Goal: Transaction & Acquisition: Purchase product/service

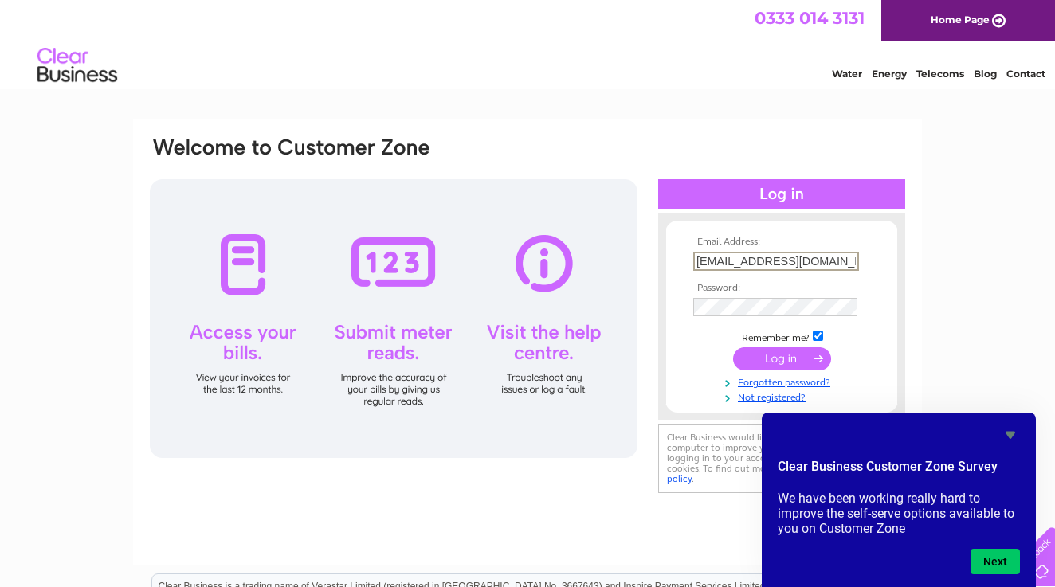
type input "[EMAIL_ADDRESS][DOMAIN_NAME]"
click at [823, 363] on input "submit" at bounding box center [782, 357] width 98 height 22
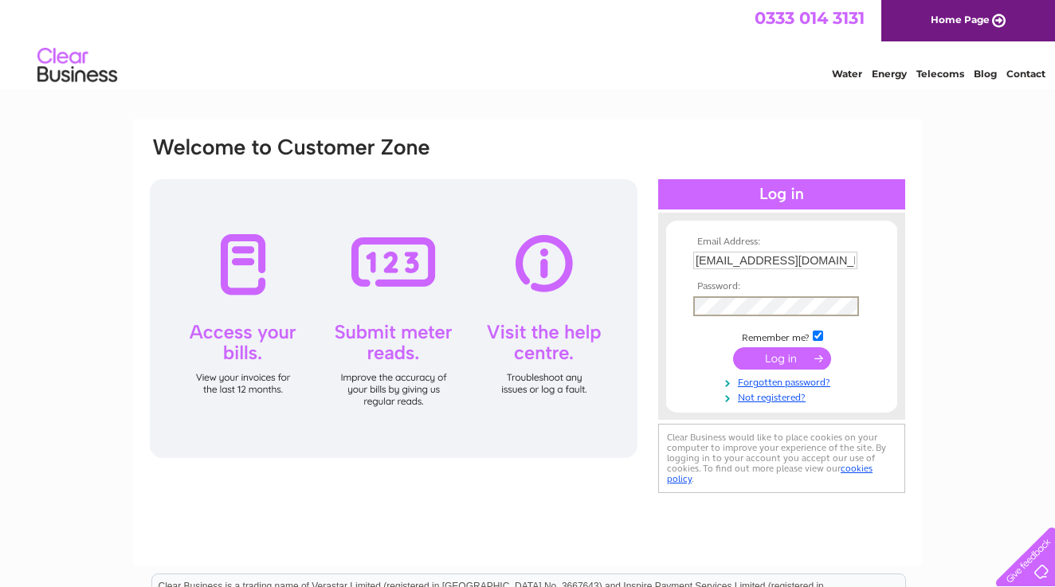
click at [757, 265] on input "[EMAIL_ADDRESS][DOMAIN_NAME]" at bounding box center [775, 261] width 164 height 18
click at [757, 265] on input "[EMAIL_ADDRESS][DOMAIN_NAME]" at bounding box center [776, 261] width 166 height 19
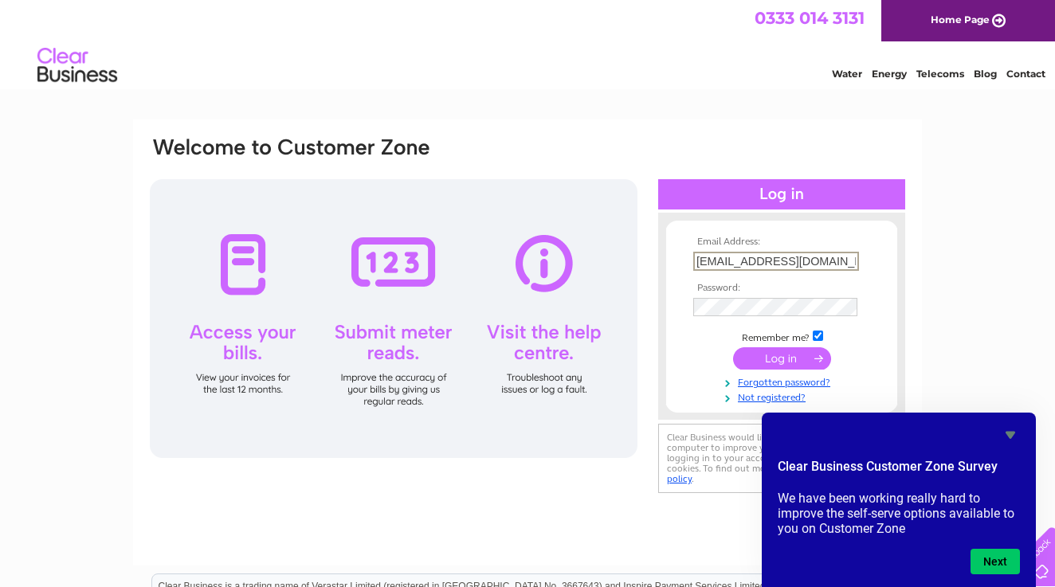
type input "cigdemkaplangi@gmail.com"
click at [782, 363] on input "submit" at bounding box center [782, 358] width 98 height 22
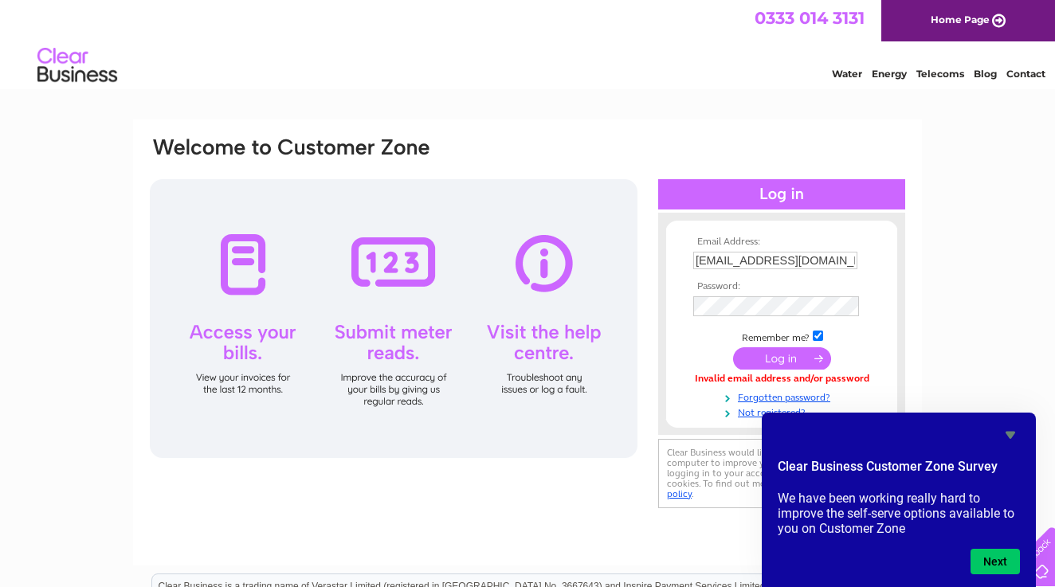
click at [783, 363] on input "submit" at bounding box center [782, 358] width 98 height 22
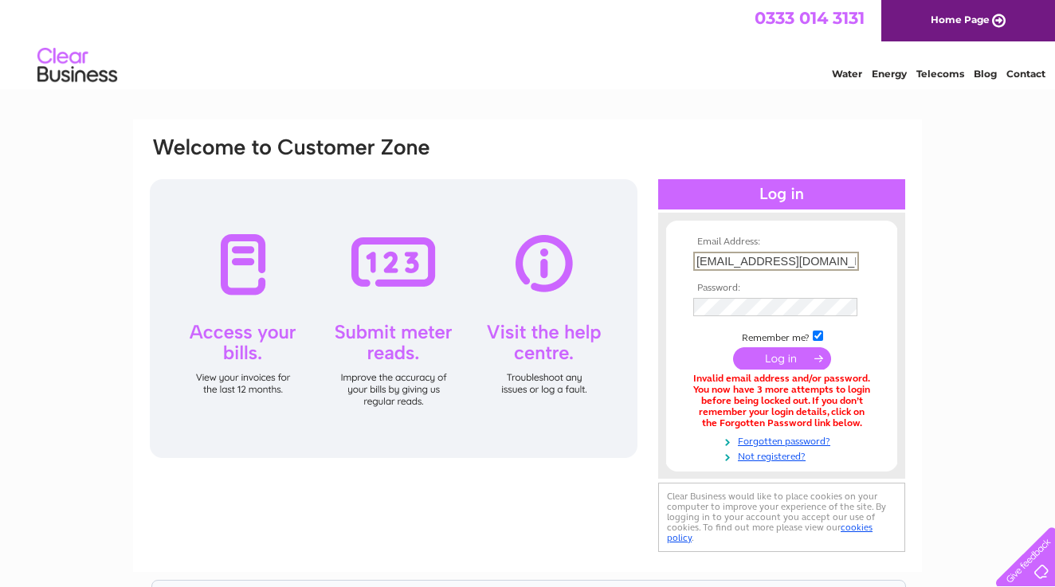
click at [813, 264] on input "cigdemkaplangi@gmail.com" at bounding box center [776, 261] width 166 height 19
type input ","
type input "info@puddingandstories.co.uk"
click at [805, 363] on input "submit" at bounding box center [782, 358] width 98 height 22
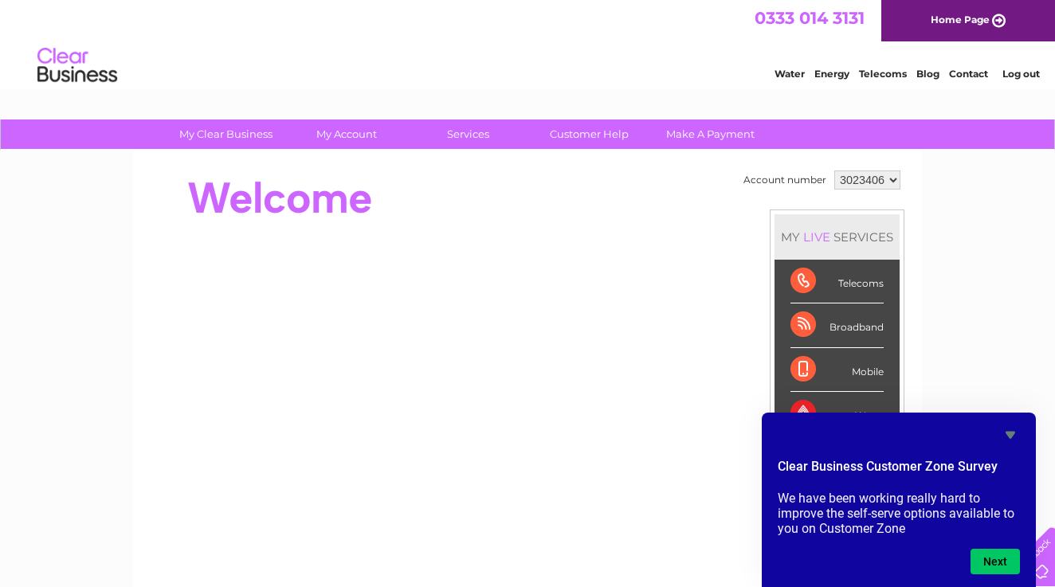
click at [964, 289] on div "My Clear Business Login Details My Details My Preferences Link Account My Accou…" at bounding box center [527, 568] width 1055 height 896
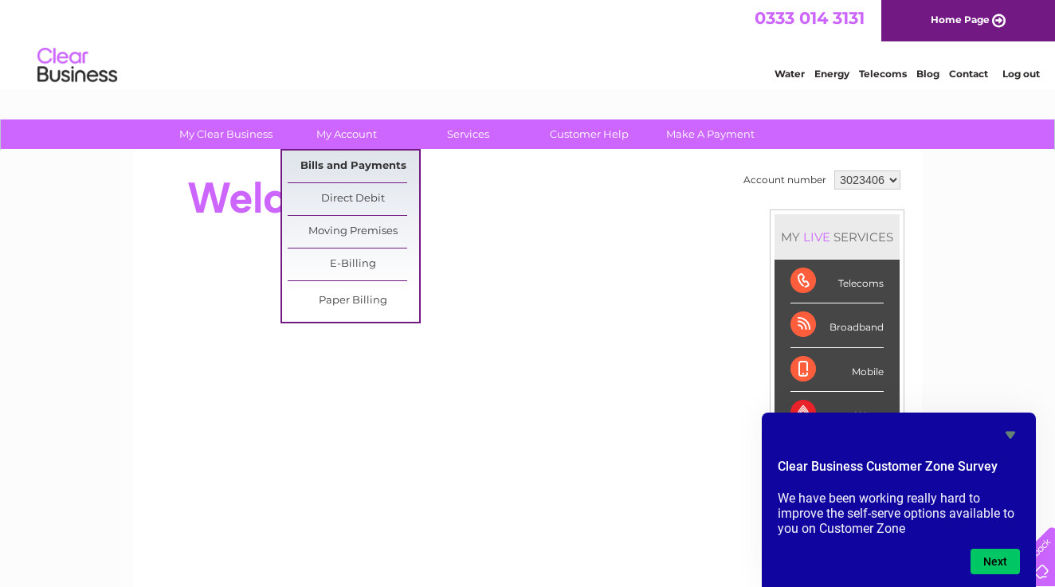
click at [333, 166] on link "Bills and Payments" at bounding box center [354, 167] width 132 height 32
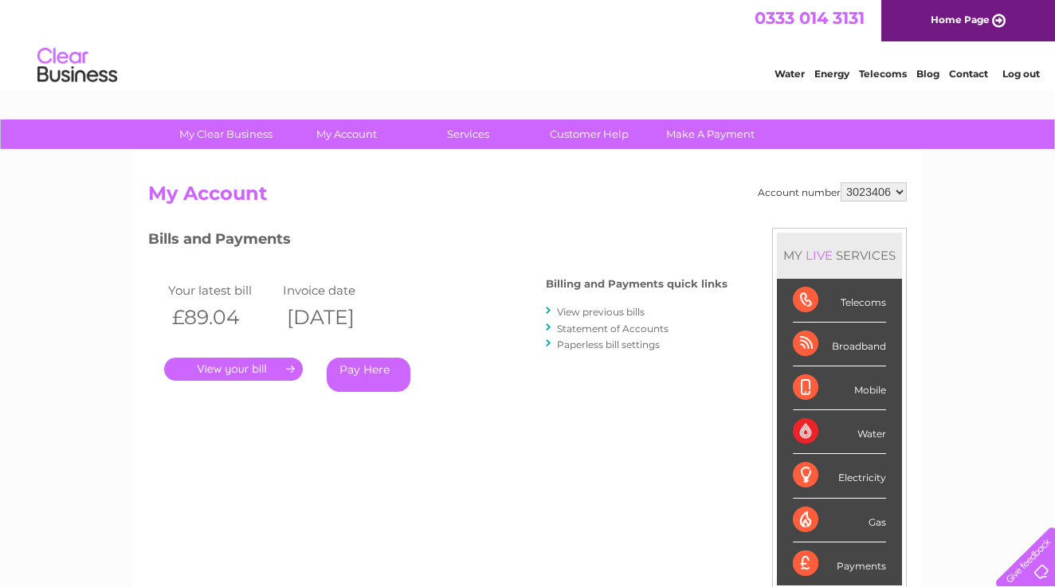
click at [614, 327] on link "Statement of Accounts" at bounding box center [613, 329] width 112 height 12
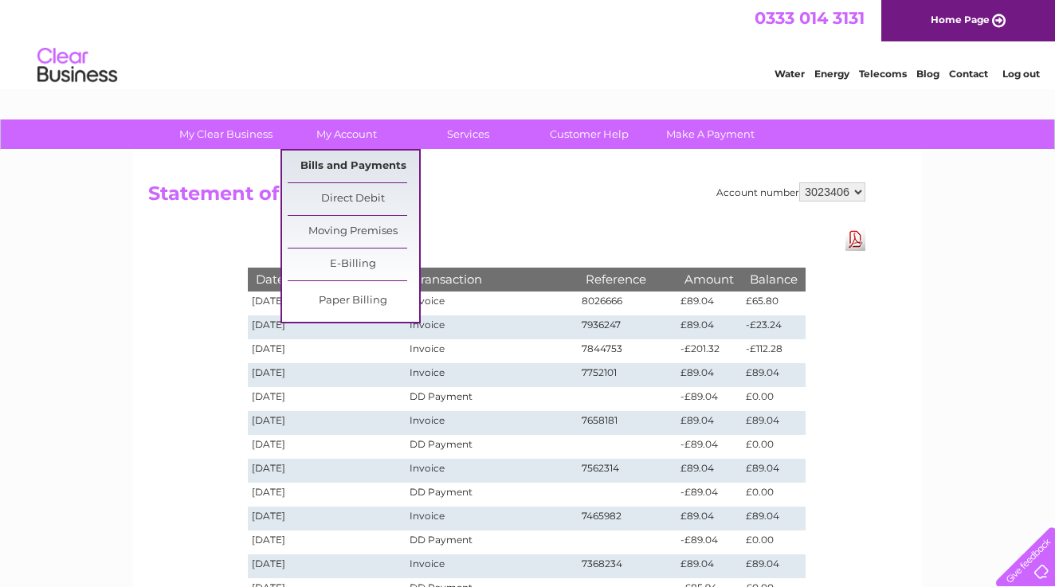
click at [334, 164] on link "Bills and Payments" at bounding box center [354, 167] width 132 height 32
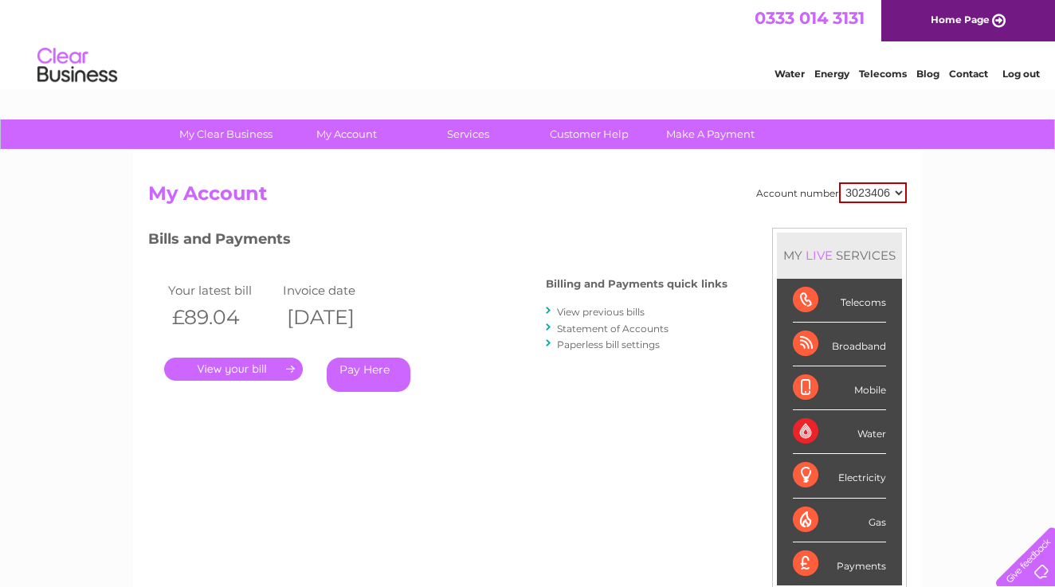
click at [372, 367] on link "Pay Here" at bounding box center [369, 375] width 84 height 34
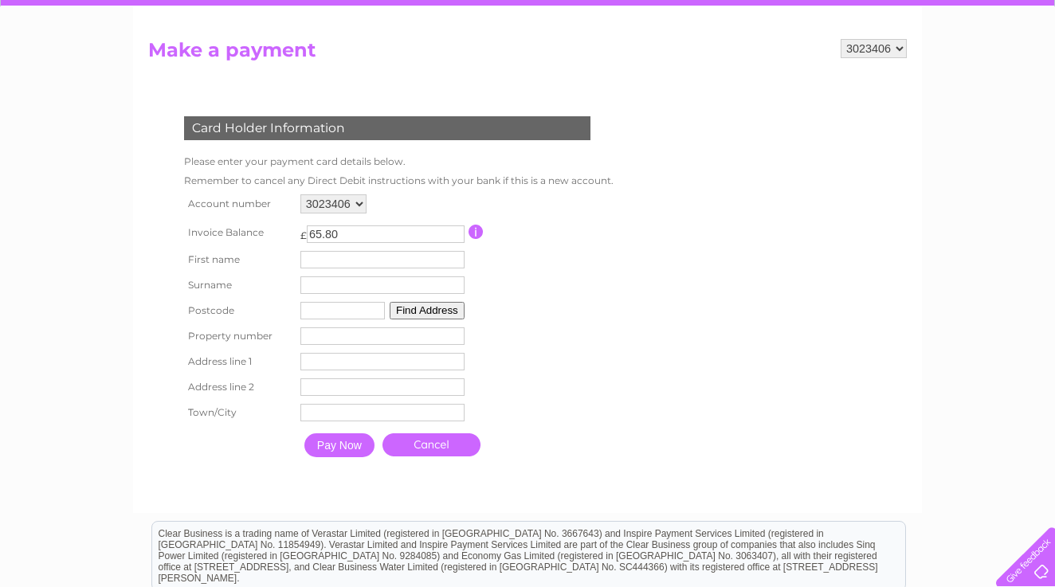
scroll to position [144, 0]
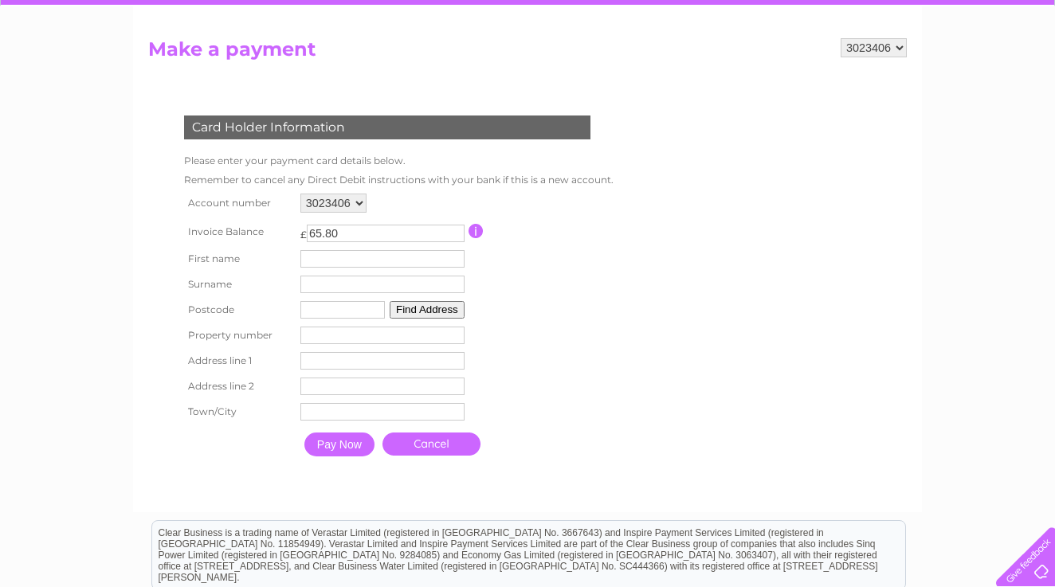
click at [446, 264] on input "text" at bounding box center [382, 259] width 164 height 18
type input "Cigdem"
click at [253, 295] on th "Surname" at bounding box center [238, 286] width 117 height 26
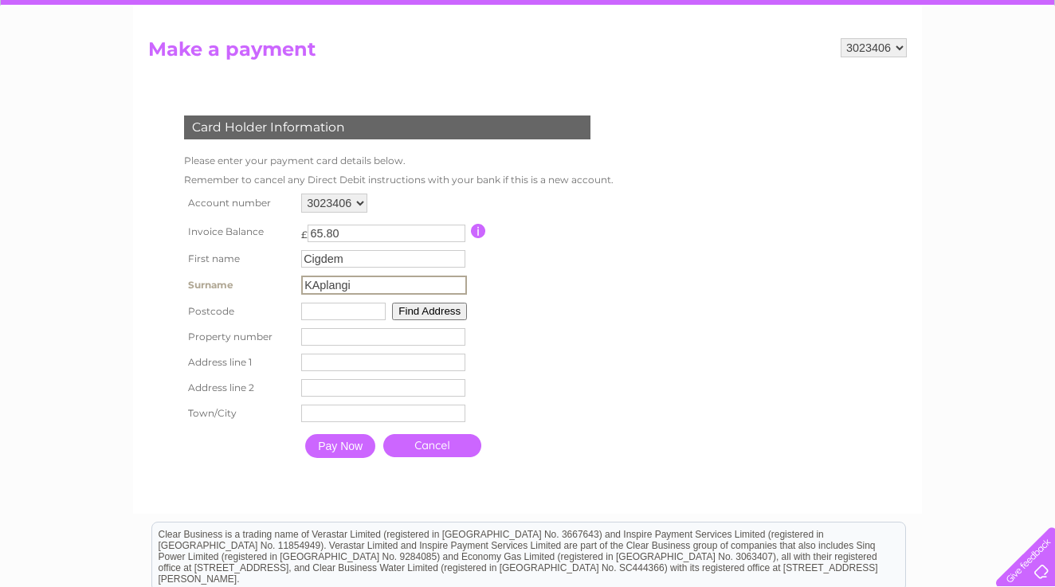
click at [321, 295] on input "KAplangi" at bounding box center [384, 285] width 166 height 19
type input "Kaplangi"
click at [243, 320] on th "Postcode" at bounding box center [238, 310] width 116 height 26
click at [331, 319] on input "text" at bounding box center [342, 310] width 84 height 18
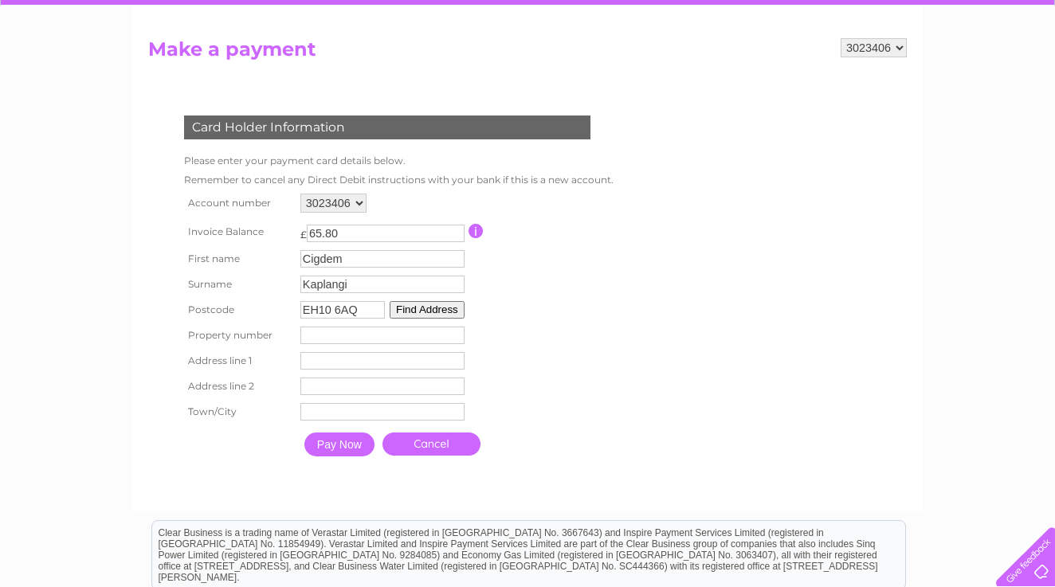
type input "EH10 6AQ"
click at [371, 344] on input "number" at bounding box center [382, 336] width 164 height 18
type input "135"
click at [382, 370] on input "text" at bounding box center [382, 361] width 164 height 18
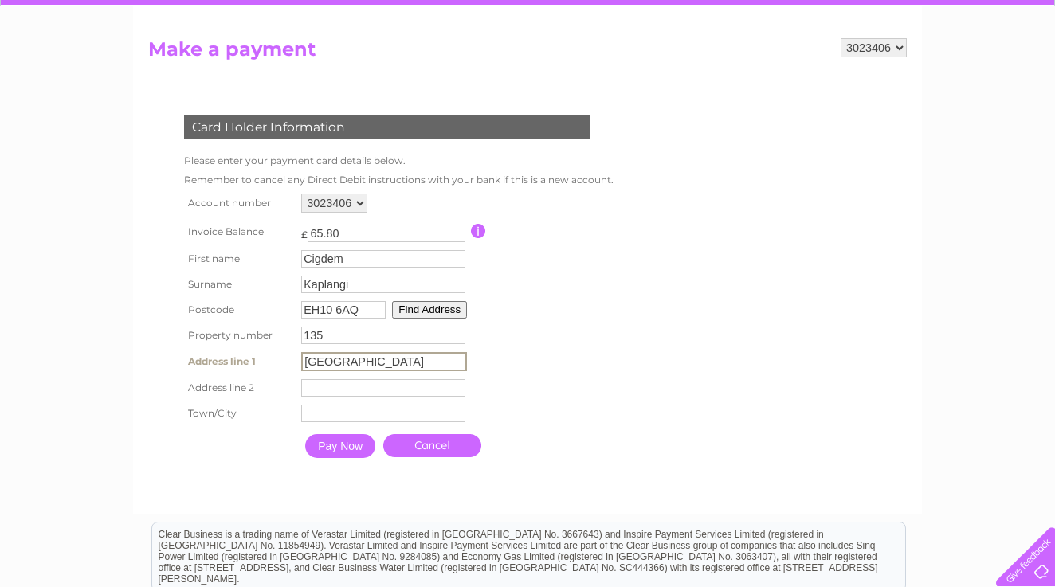
type input "Comiston Road"
click at [375, 397] on input "text" at bounding box center [383, 388] width 164 height 18
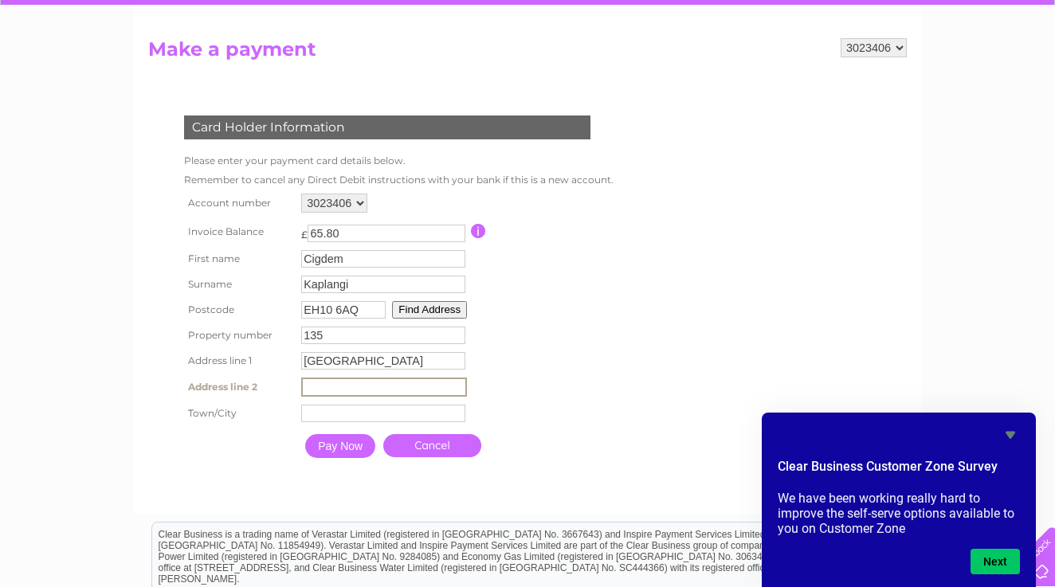
click at [359, 422] on input "text" at bounding box center [383, 414] width 164 height 18
type input "Edinburg"
click at [344, 458] on input "Pay Now" at bounding box center [340, 446] width 70 height 24
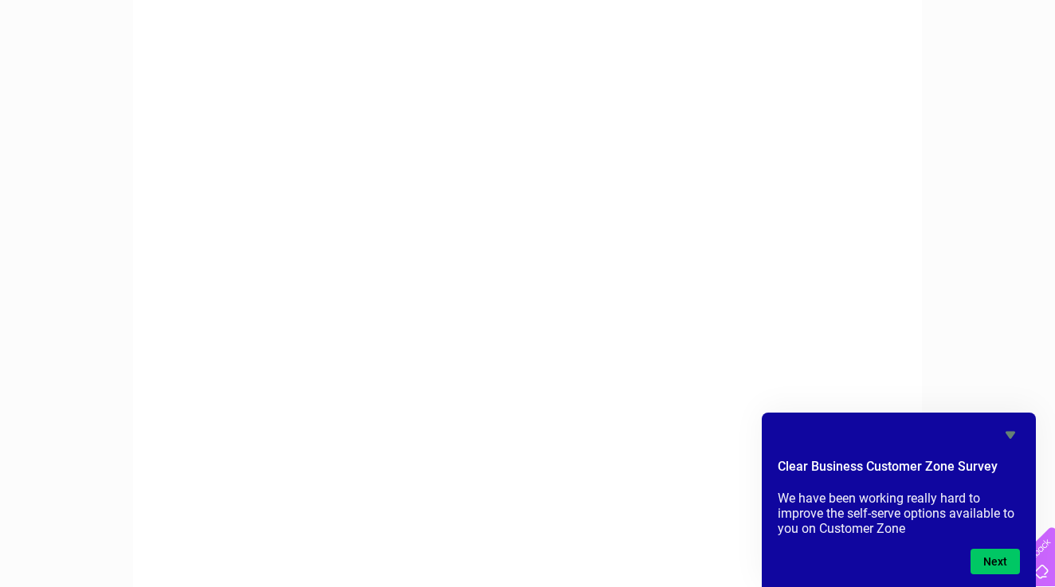
scroll to position [308, 0]
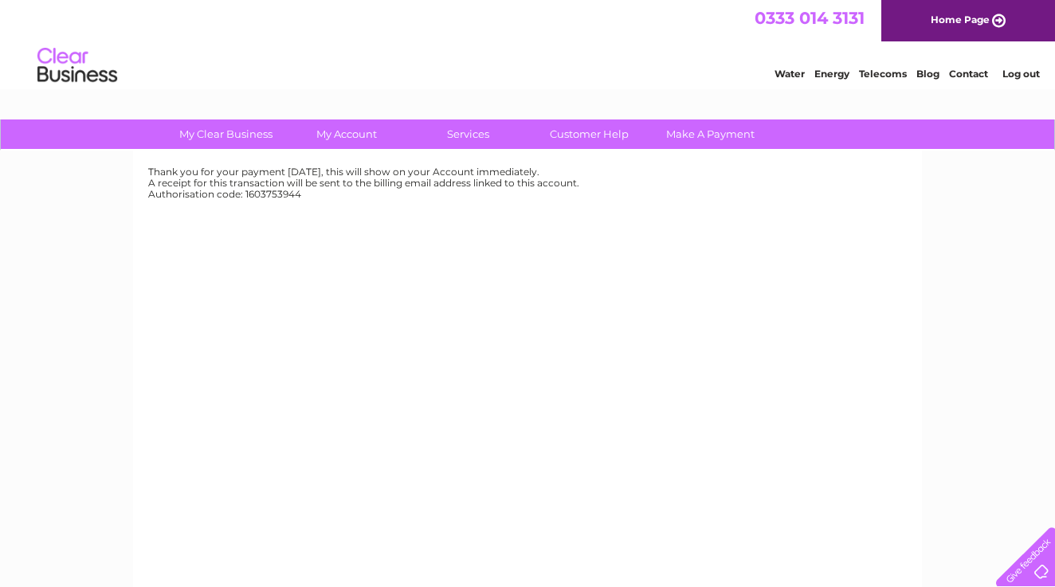
click at [1027, 69] on link "Log out" at bounding box center [1021, 74] width 37 height 12
